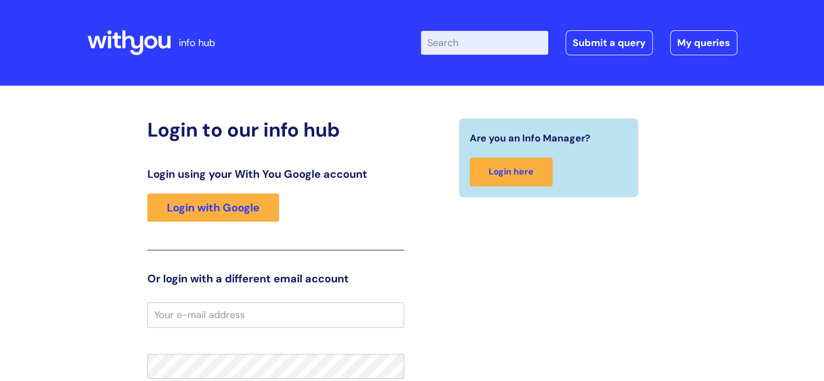
click at [477, 47] on input "Enter your search term here..." at bounding box center [484, 43] width 127 height 24
type input "salary"
click button "Search" at bounding box center [0, 0] width 0 height 0
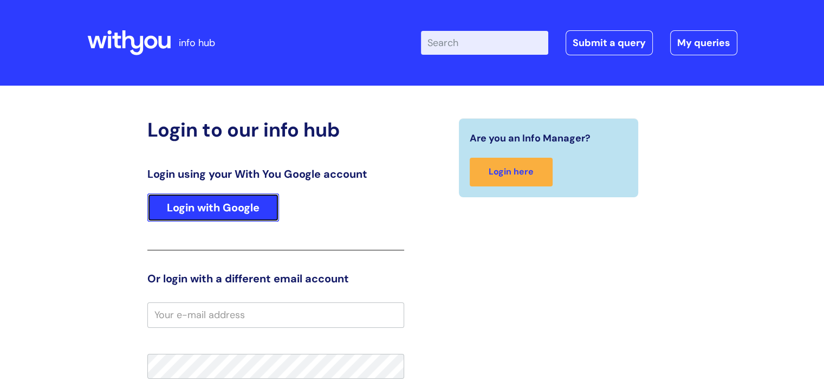
click at [158, 205] on link "Login with Google" at bounding box center [213, 207] width 132 height 28
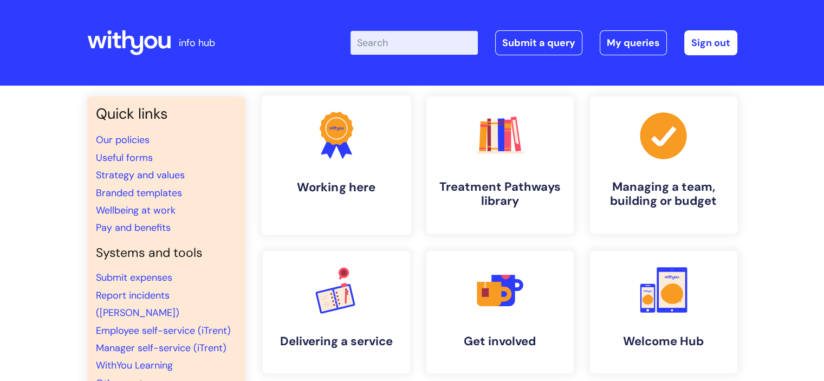
click at [388, 158] on link ".cls-1{fill:#f89b22;}.cls-1,.cls-2,.cls-3{stroke-width:0px;}.cls-2{fill:#2d3cff…" at bounding box center [335, 164] width 149 height 139
